Goal: Check status: Check status

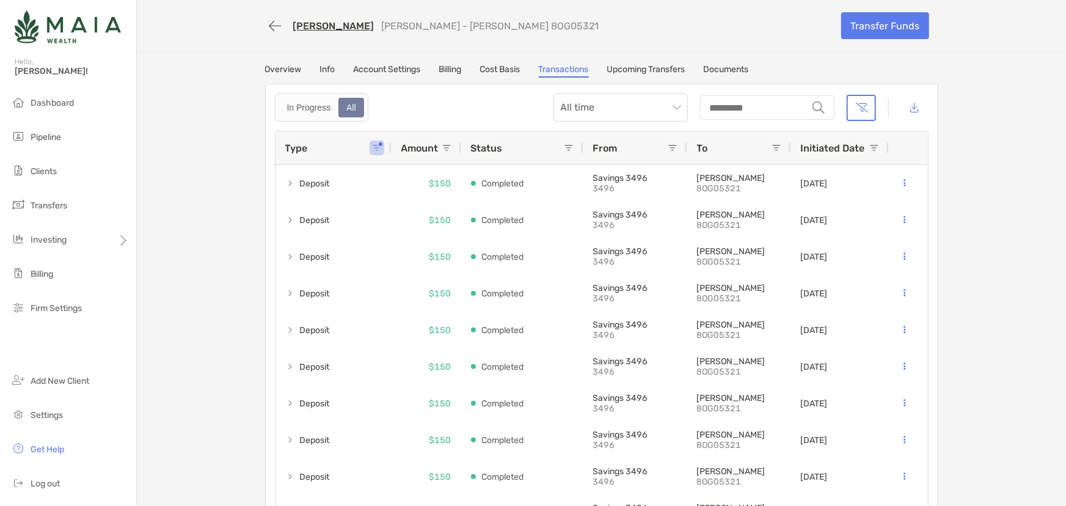
scroll to position [29, 0]
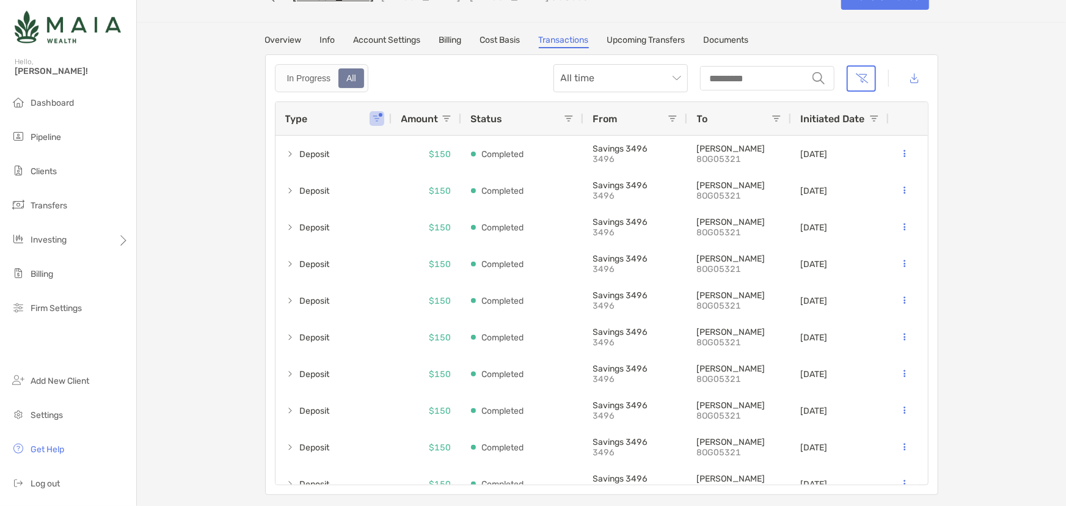
click at [271, 37] on link "Overview" at bounding box center [283, 41] width 37 height 13
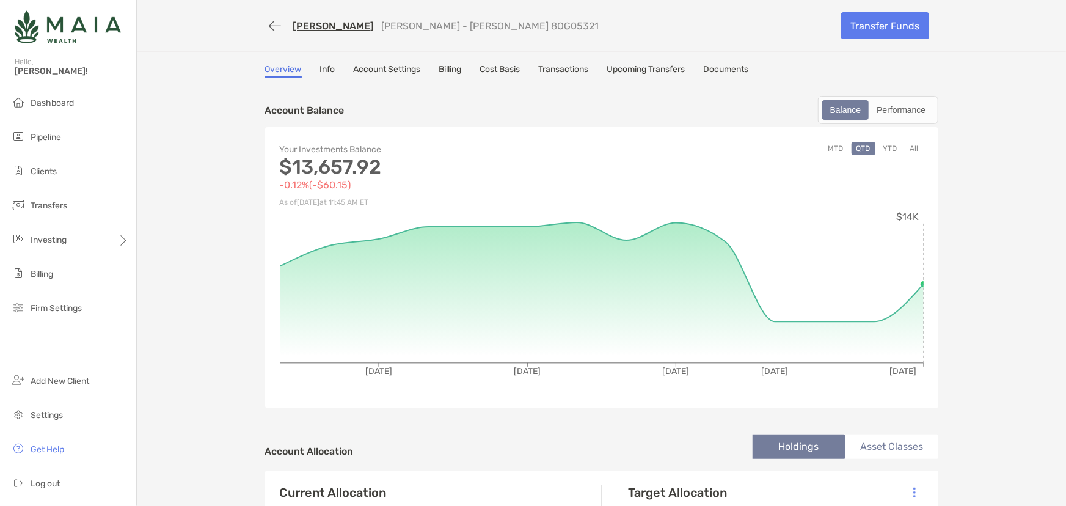
click at [315, 30] on link "[PERSON_NAME]" at bounding box center [333, 26] width 81 height 12
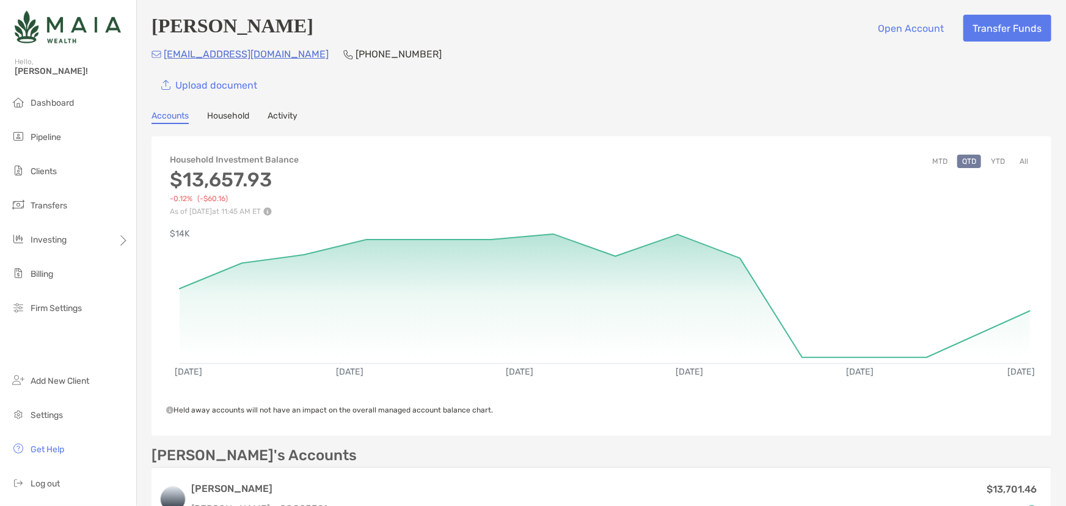
click at [244, 128] on div "Yajeisi Diaz Open Account Transfer Funds yajeisi1@gmail.com (813) 505-4588 Uplo…" at bounding box center [601, 275] width 929 height 550
click at [239, 122] on link "Household" at bounding box center [228, 117] width 42 height 13
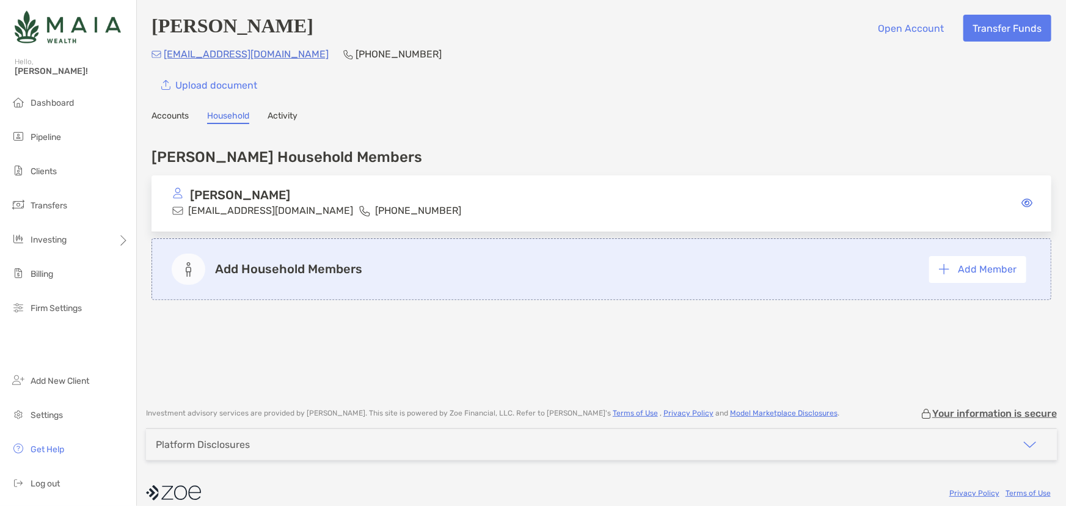
click at [296, 119] on link "Activity" at bounding box center [283, 117] width 30 height 13
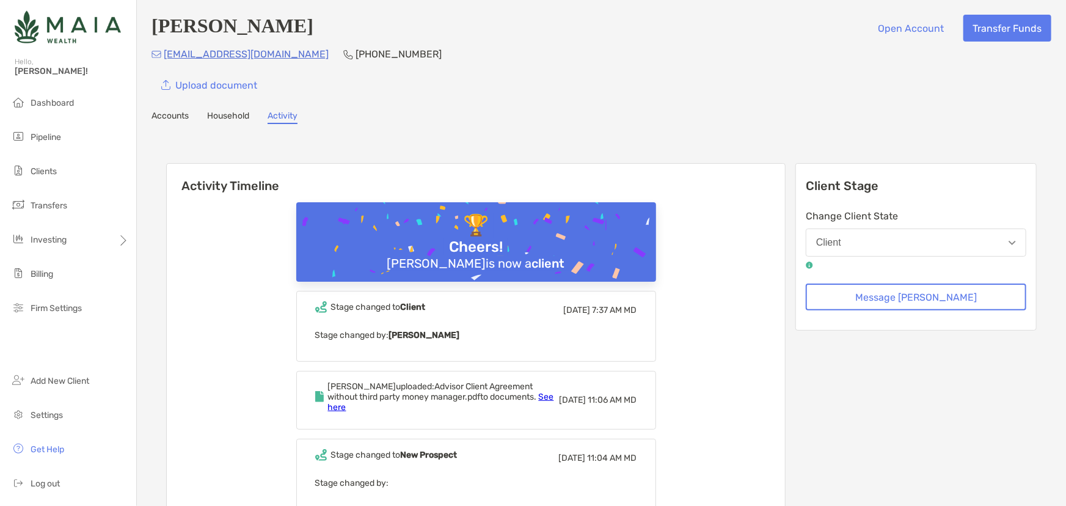
click at [171, 114] on link "Accounts" at bounding box center [170, 117] width 37 height 13
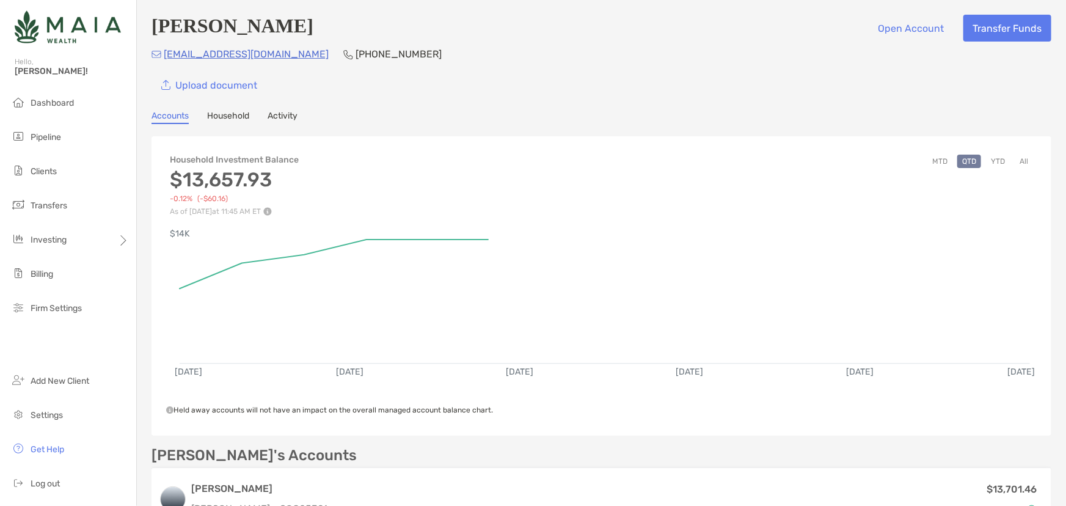
scroll to position [167, 0]
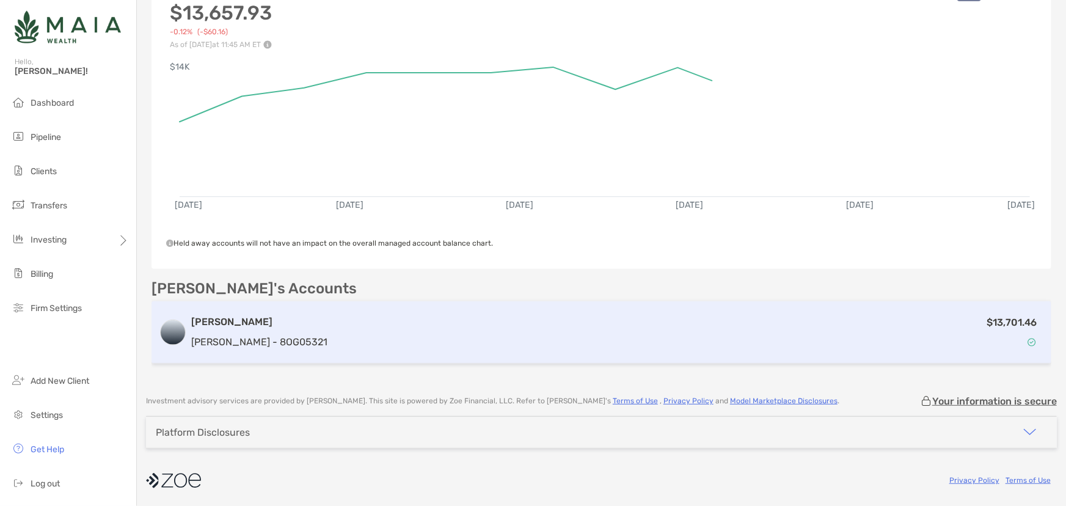
click at [268, 332] on div "Roth IRA Roth IRA - 8OG05321" at bounding box center [259, 332] width 136 height 35
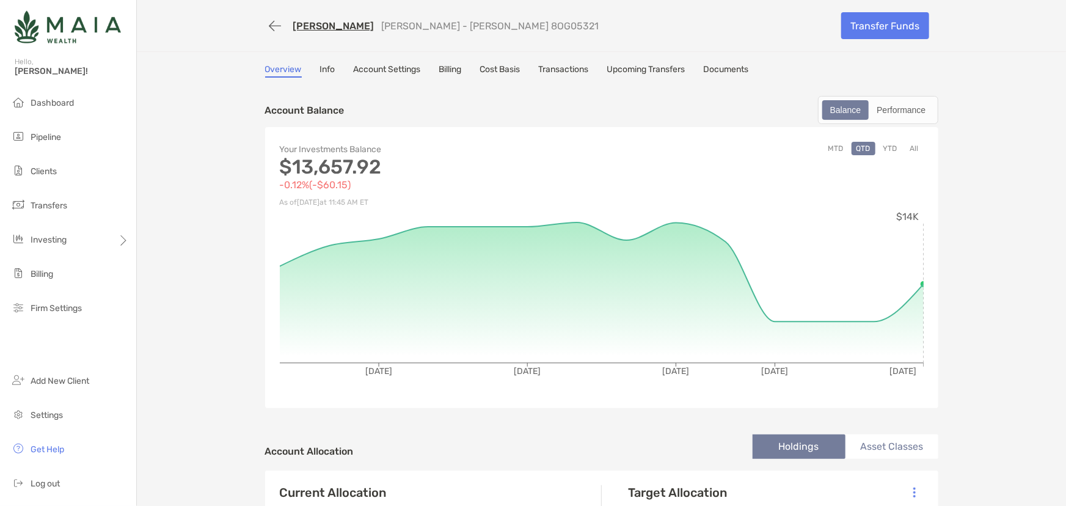
click at [898, 146] on div "MTD QTD YTD All" at bounding box center [763, 176] width 322 height 68
click at [891, 146] on button "YTD" at bounding box center [891, 148] width 24 height 13
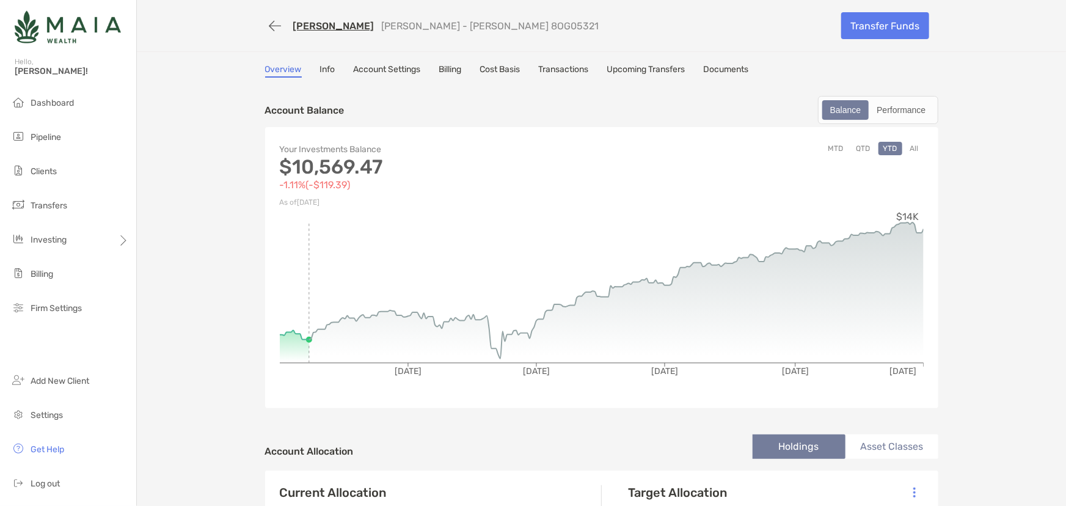
click at [911, 146] on button "All" at bounding box center [915, 148] width 18 height 13
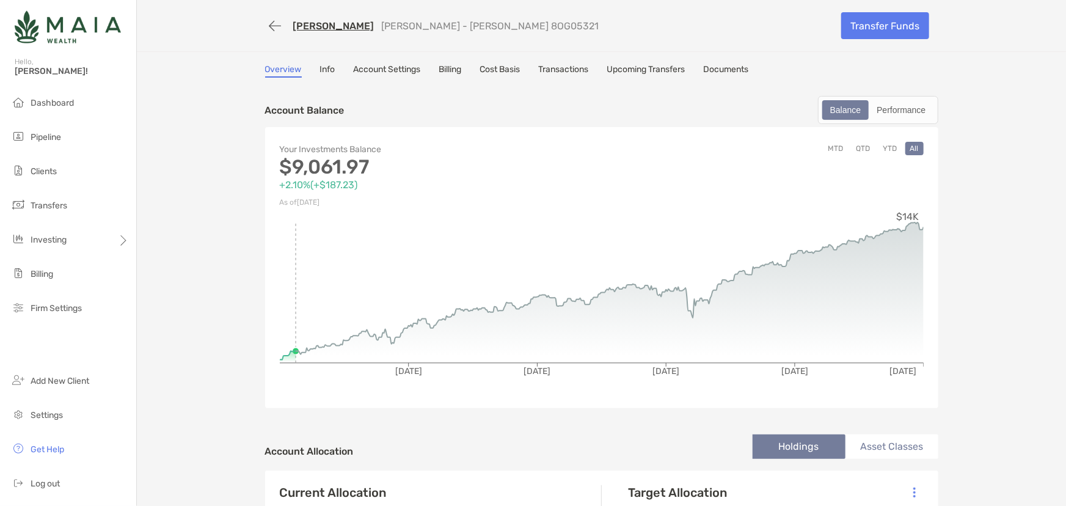
click at [895, 120] on div "Balance Performance" at bounding box center [878, 110] width 120 height 28
click at [892, 113] on div "Performance" at bounding box center [901, 109] width 62 height 17
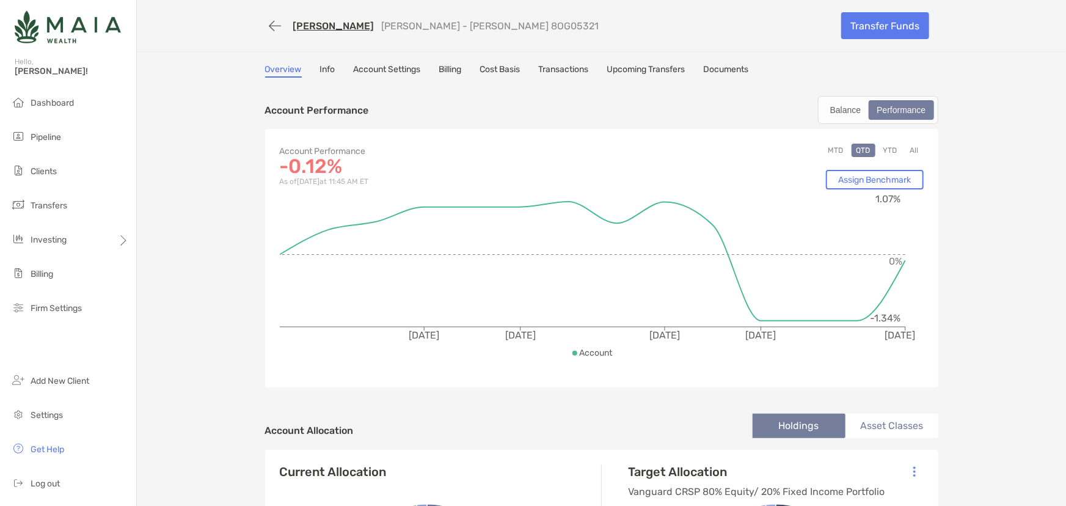
click at [869, 146] on button "QTD" at bounding box center [864, 150] width 24 height 13
click at [883, 147] on button "YTD" at bounding box center [891, 150] width 24 height 13
